Goal: Transaction & Acquisition: Subscribe to service/newsletter

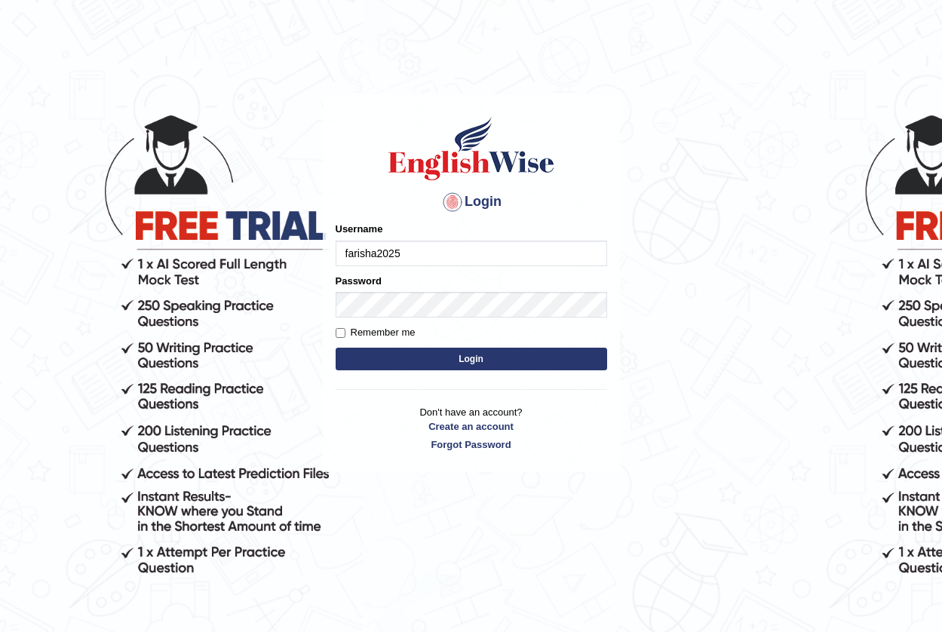
type input "farisha2025"
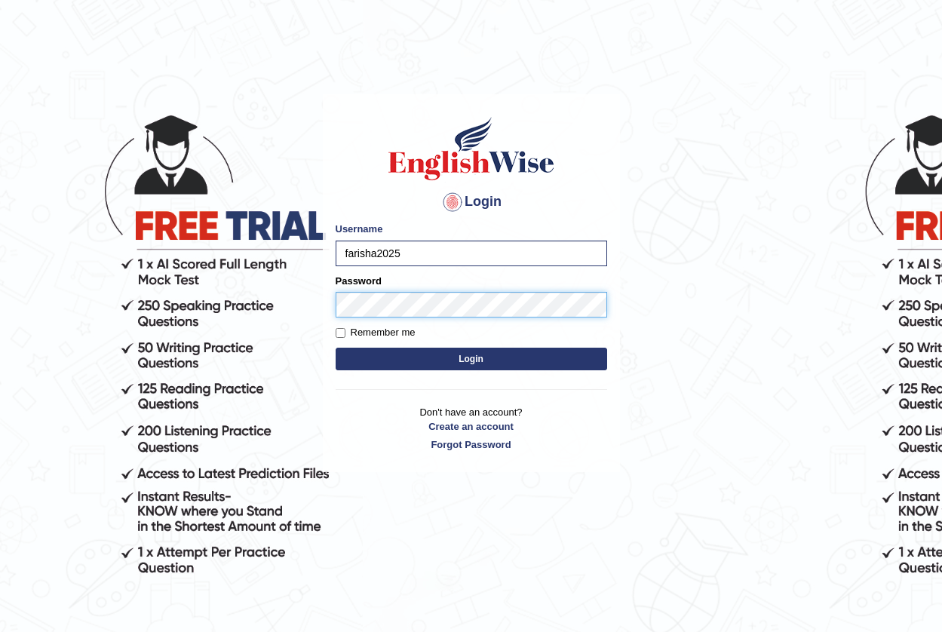
click at [336, 348] on button "Login" at bounding box center [472, 359] width 272 height 23
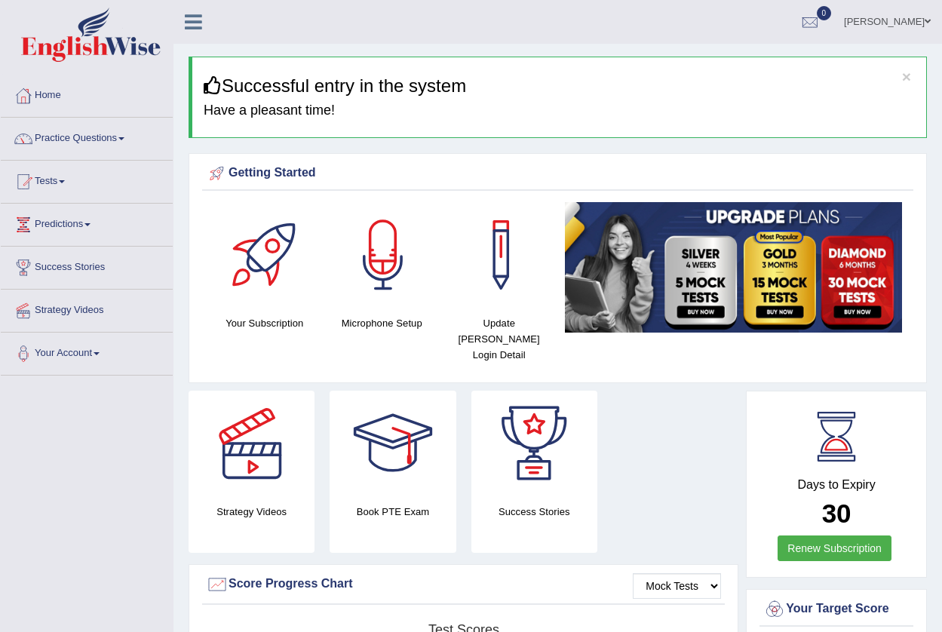
click at [834, 543] on link "Renew Subscription" at bounding box center [835, 549] width 114 height 26
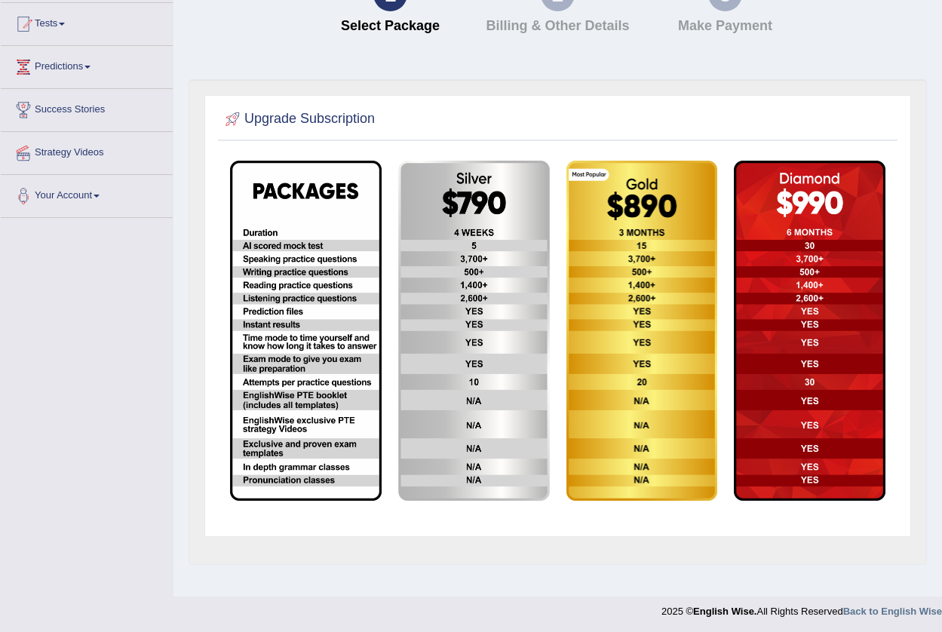
scroll to position [160, 0]
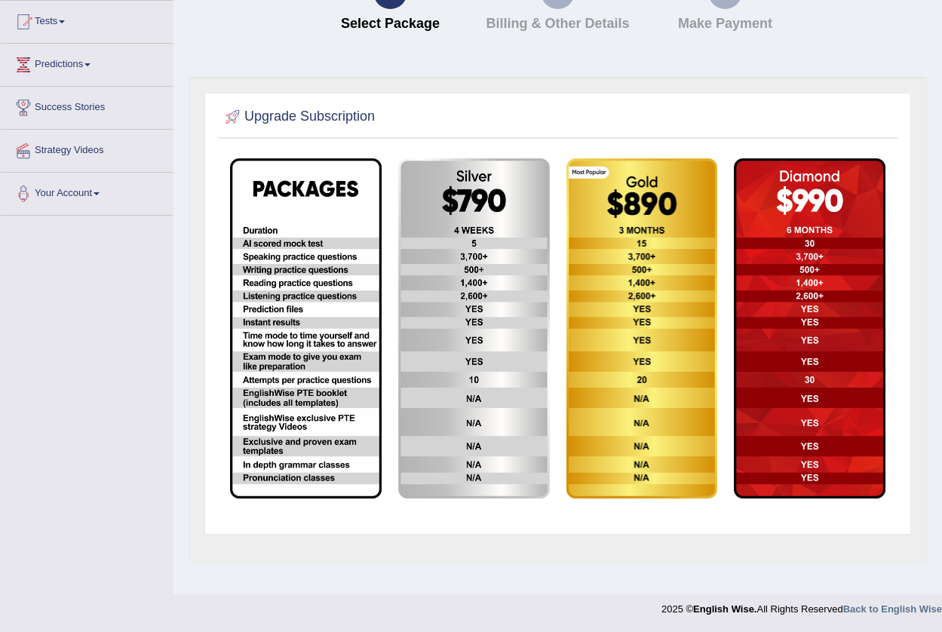
click at [656, 443] on img at bounding box center [643, 328] width 152 height 340
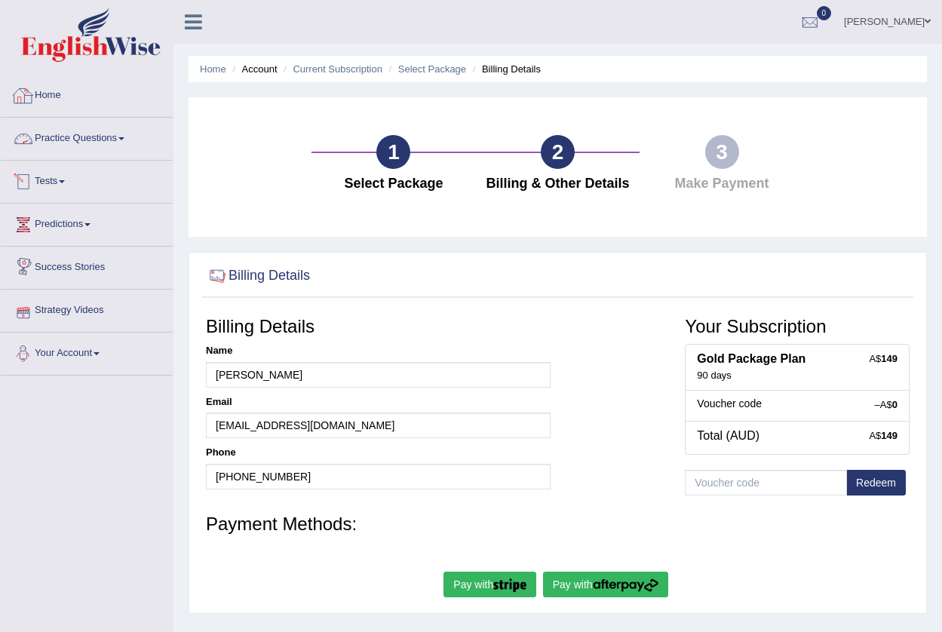
click at [77, 137] on link "Practice Questions" at bounding box center [87, 137] width 172 height 38
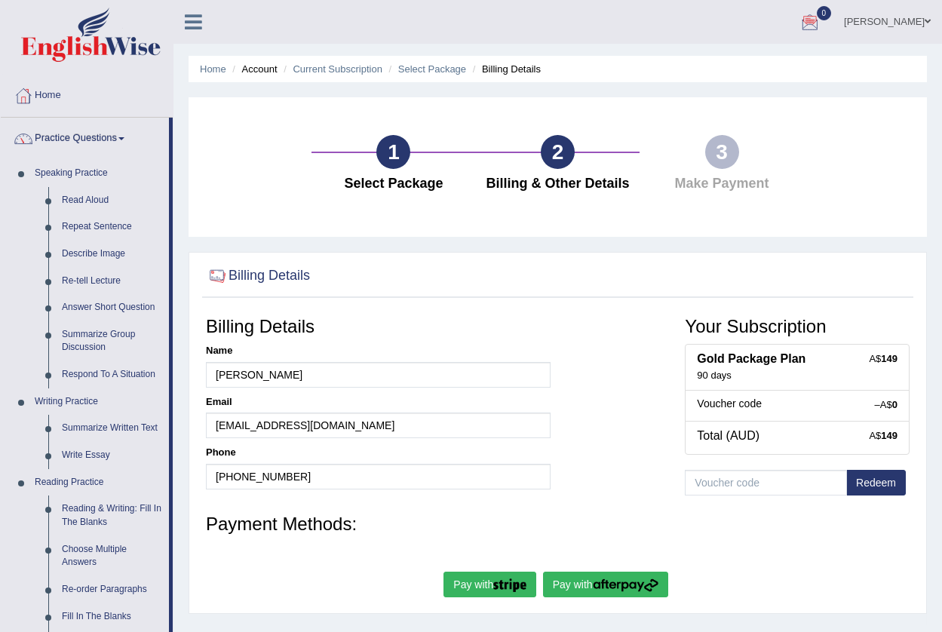
click at [824, 523] on h3 "Payment Methods:" at bounding box center [558, 525] width 704 height 20
